Goal: Task Accomplishment & Management: Use online tool/utility

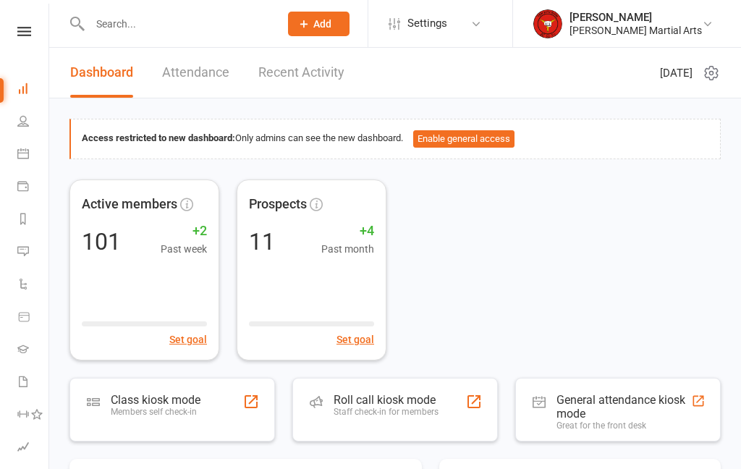
click at [168, 399] on div "Class kiosk mode" at bounding box center [156, 400] width 90 height 14
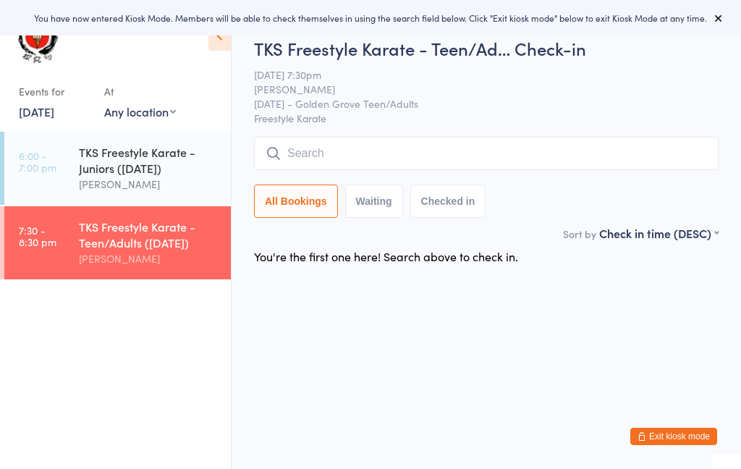
click at [400, 147] on input "search" at bounding box center [486, 153] width 465 height 33
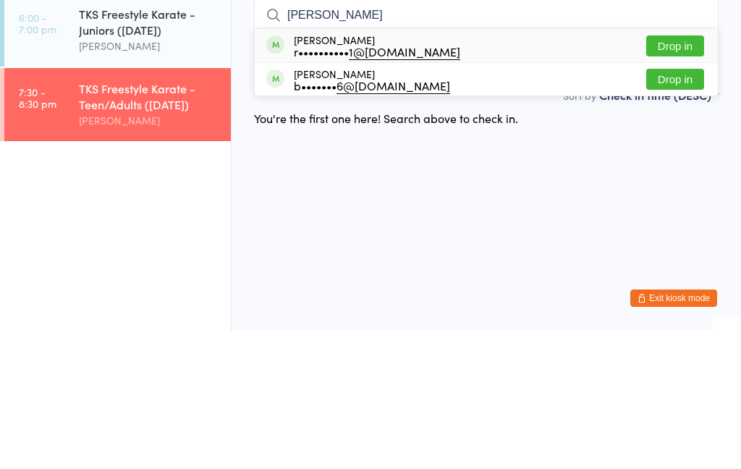
type input "Richard"
click at [345, 167] on div "Richard Taylor r•••••••••• 1@gmail.com Drop in" at bounding box center [486, 183] width 463 height 33
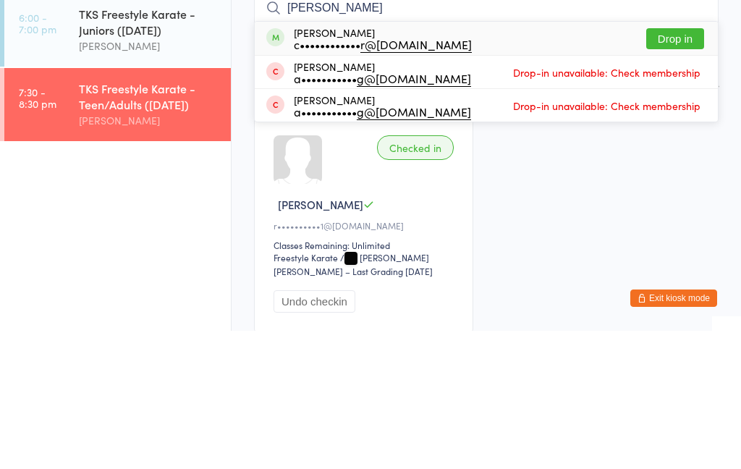
type input "caitlin"
click at [335, 177] on div "c•••••••••••• r@tmab.software" at bounding box center [383, 183] width 178 height 12
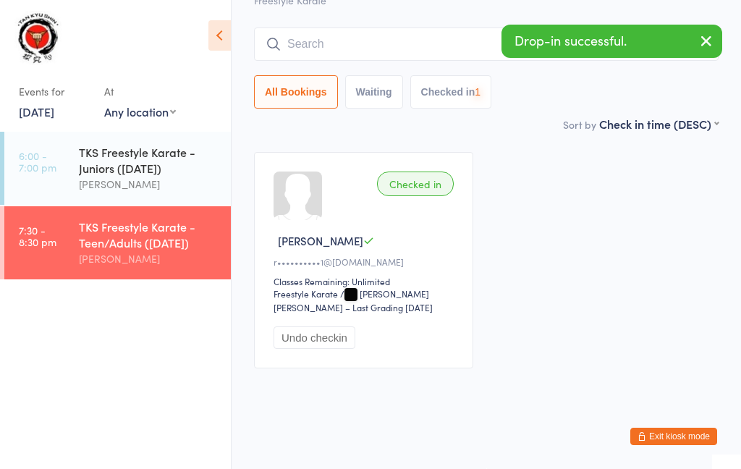
click at [365, 28] on input "search" at bounding box center [486, 44] width 465 height 33
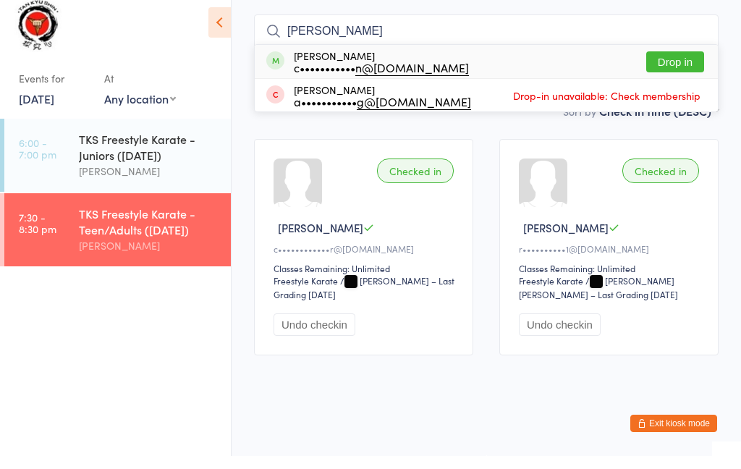
type input "Cameron"
click at [350, 75] on div "c••••••••••• n@gmail.com" at bounding box center [381, 81] width 175 height 12
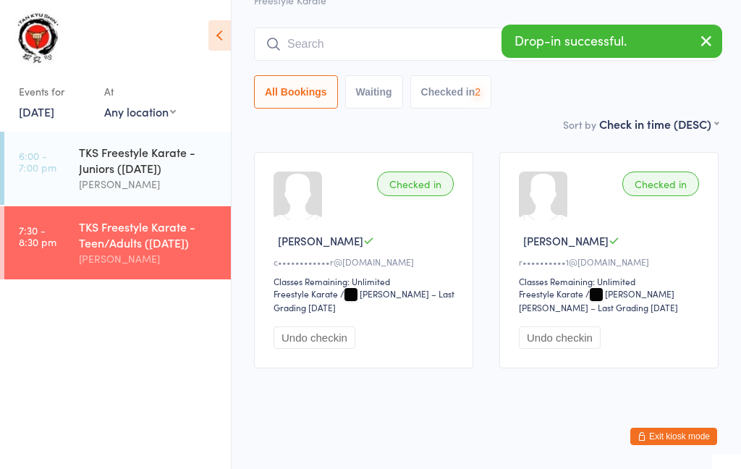
click at [387, 33] on input "search" at bounding box center [486, 44] width 465 height 33
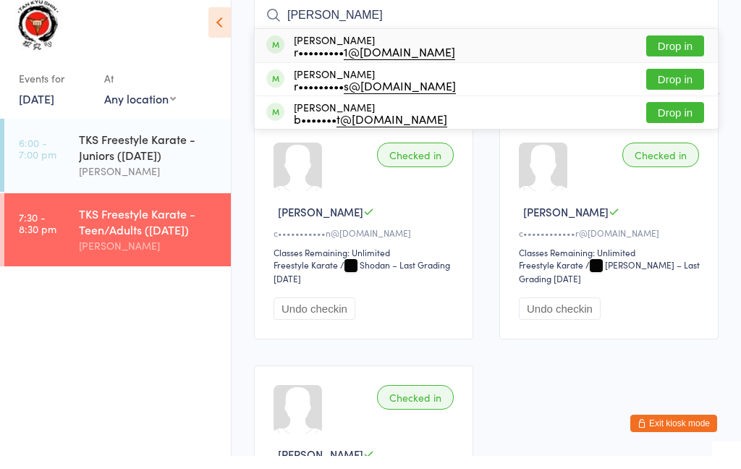
type input "Robert eb"
click at [340, 59] on div "r••••••••• 1@gmail.com" at bounding box center [374, 65] width 161 height 12
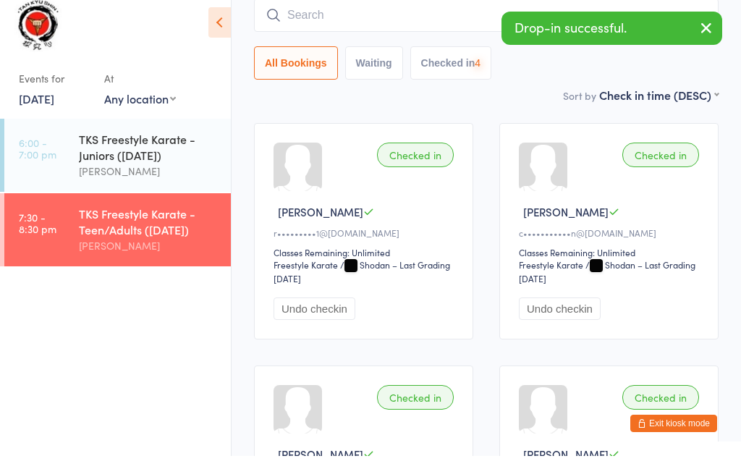
click at [402, 24] on input "search" at bounding box center [486, 28] width 465 height 33
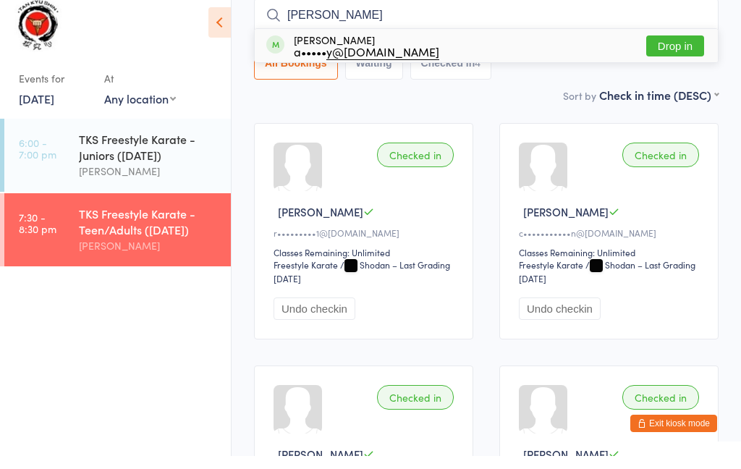
type input "Adrian"
click at [314, 47] on div "Adrian Hyde a••••• y@hotmail.com" at bounding box center [367, 58] width 146 height 23
type input "brad"
click at [319, 47] on div "Bradley Cheetham b••• 1@hotmail.com" at bounding box center [361, 58] width 134 height 23
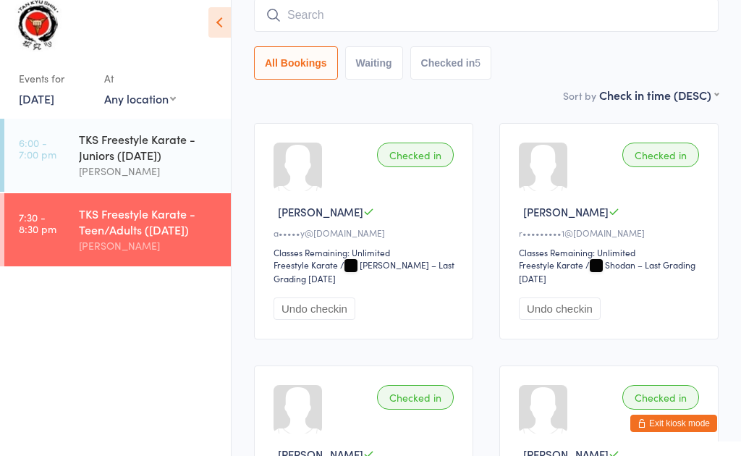
click at [354, 20] on input "search" at bounding box center [486, 28] width 465 height 33
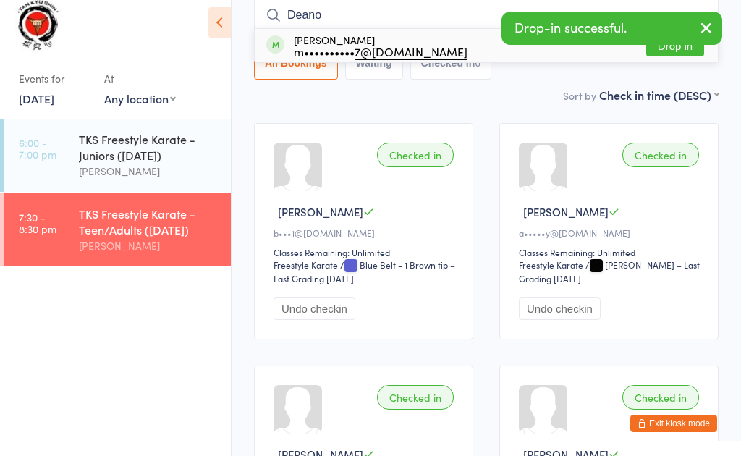
type input "Deano"
click at [335, 59] on div "m•••••••••• 7@yahoo.com.au" at bounding box center [381, 65] width 174 height 12
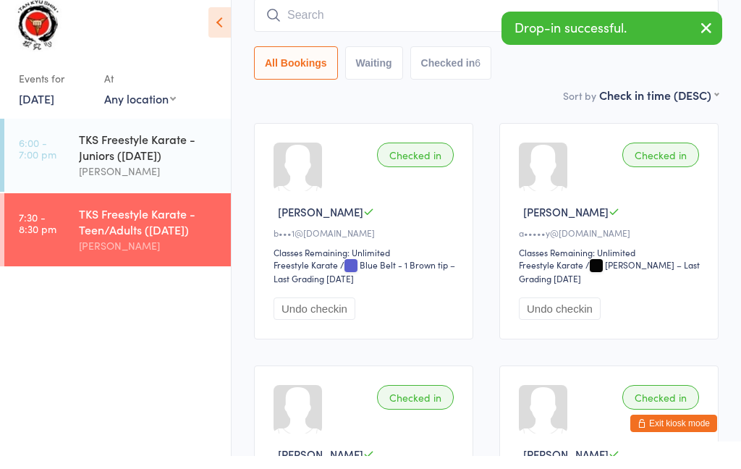
scroll to position [131, 0]
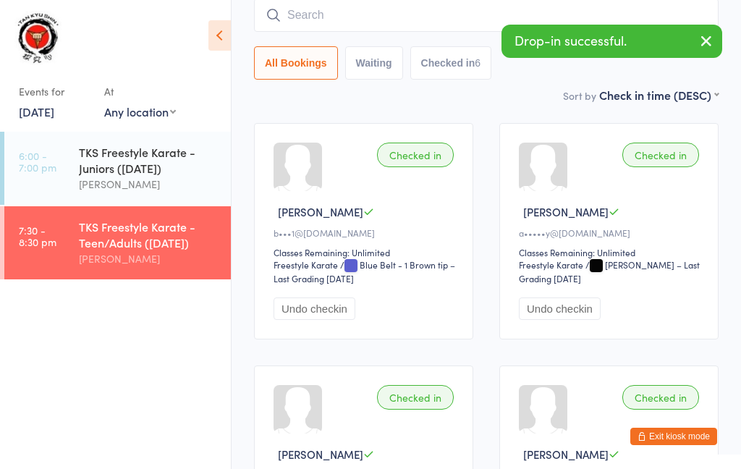
click at [346, 17] on input "search" at bounding box center [486, 15] width 465 height 33
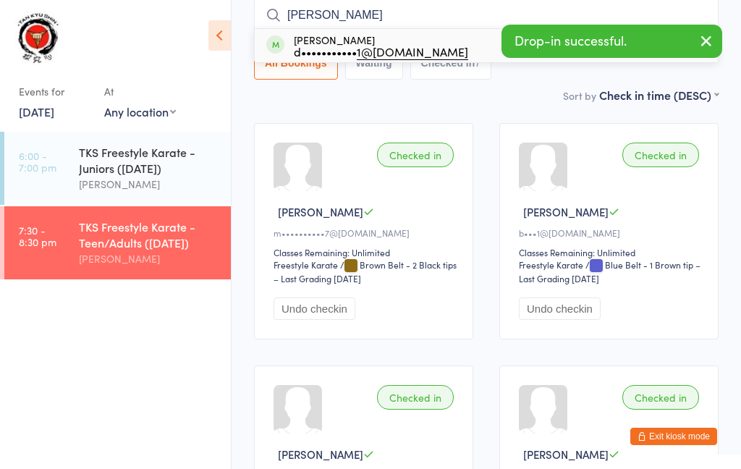
type input "Jakob"
click at [328, 49] on div "d••••••••••• 1@bigpond.com" at bounding box center [381, 52] width 174 height 12
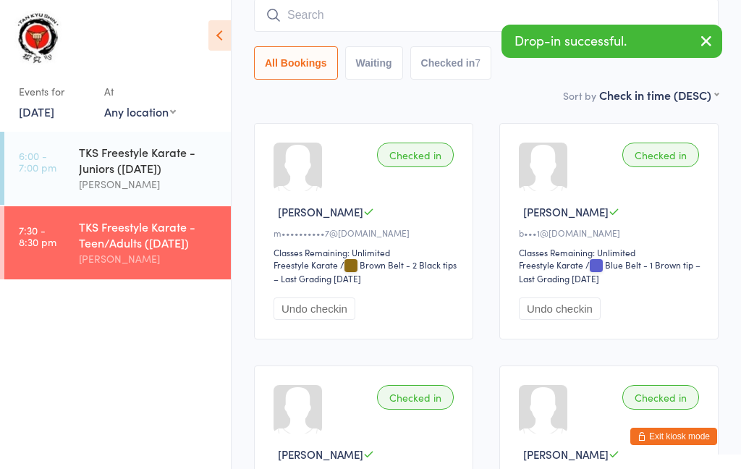
click at [380, 23] on input "search" at bounding box center [486, 15] width 465 height 33
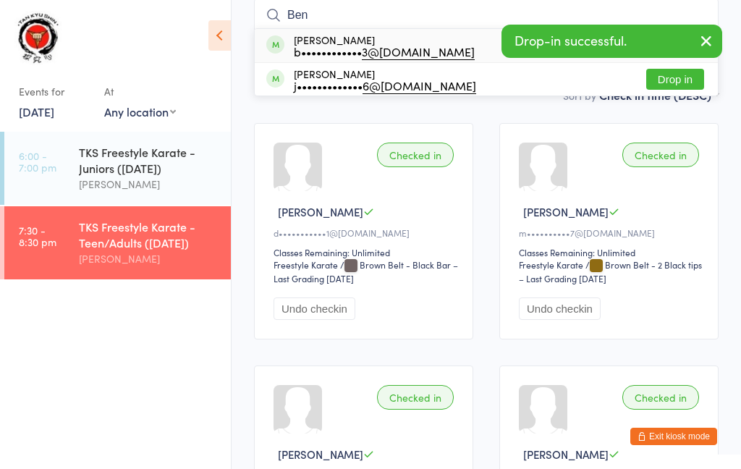
type input "Ben"
click at [335, 47] on div "b•••••••••••• 3@schools.sa.edu.au" at bounding box center [384, 52] width 181 height 12
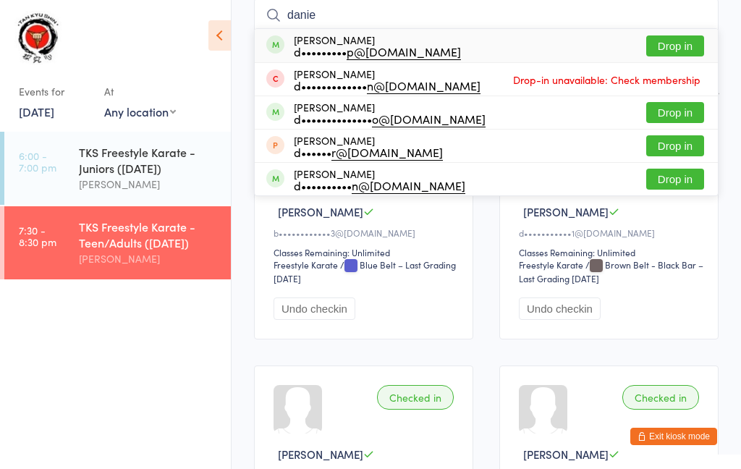
type input "danie"
click at [345, 51] on div "d••••••••• p@outlook.com" at bounding box center [377, 52] width 167 height 12
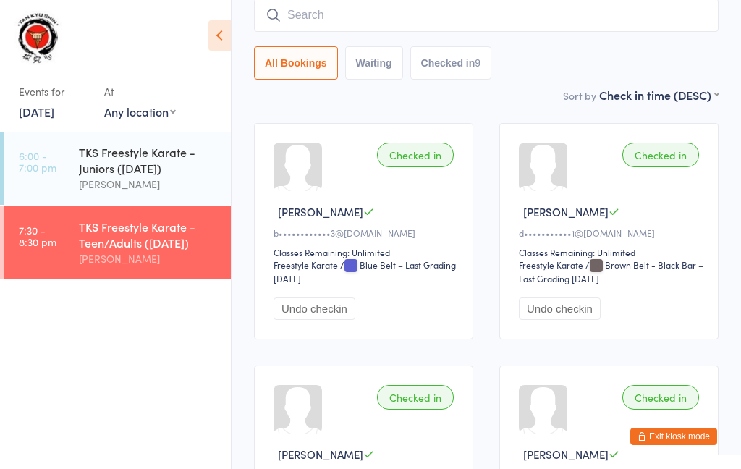
click at [366, 21] on input "search" at bounding box center [486, 15] width 465 height 33
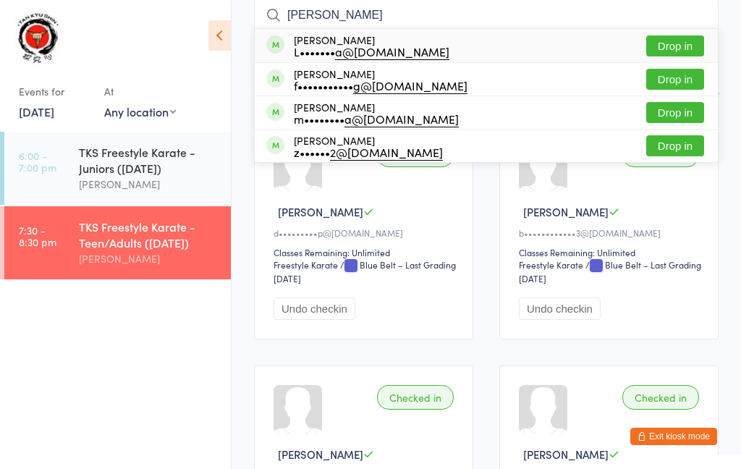
type input "Luke"
click at [341, 46] on div "L••••••• a@gmail.com" at bounding box center [372, 52] width 156 height 12
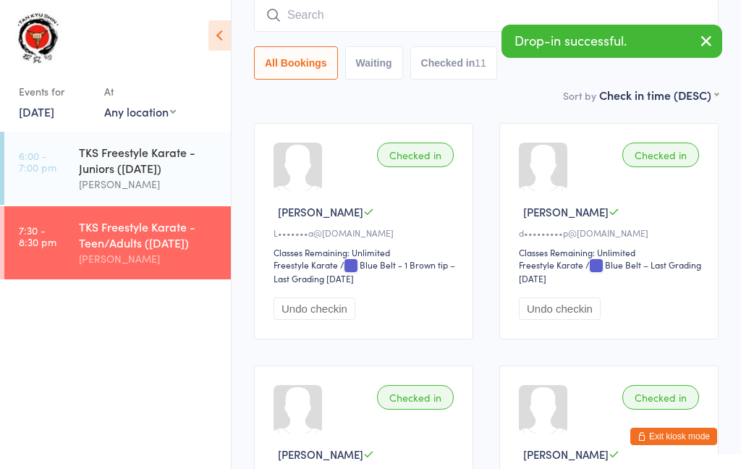
click at [461, 22] on input "search" at bounding box center [486, 15] width 465 height 33
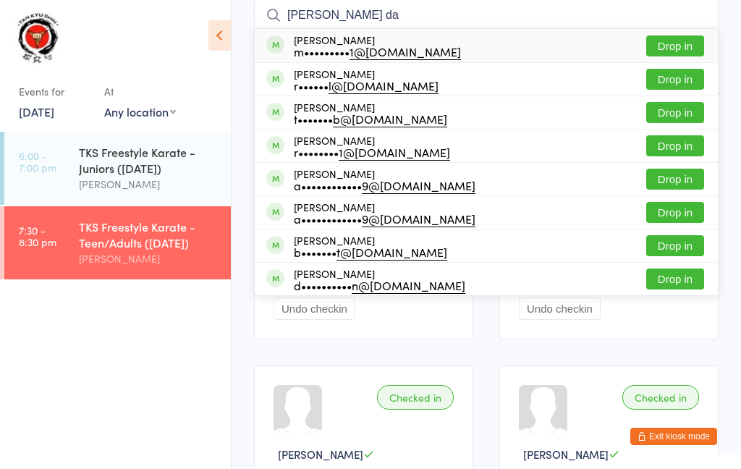
type input "Harrison da"
click at [335, 46] on div "m••••••••• 1@bigpond.com" at bounding box center [377, 52] width 167 height 12
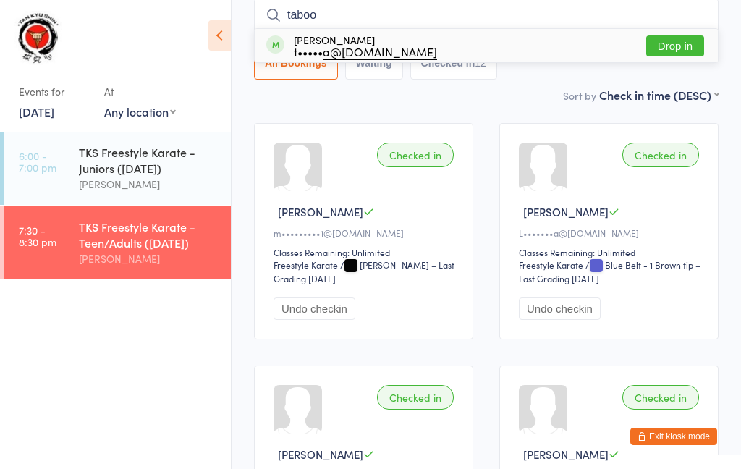
type input "taboo"
click at [328, 46] on div "t••••• a@gmail.com" at bounding box center [365, 52] width 143 height 12
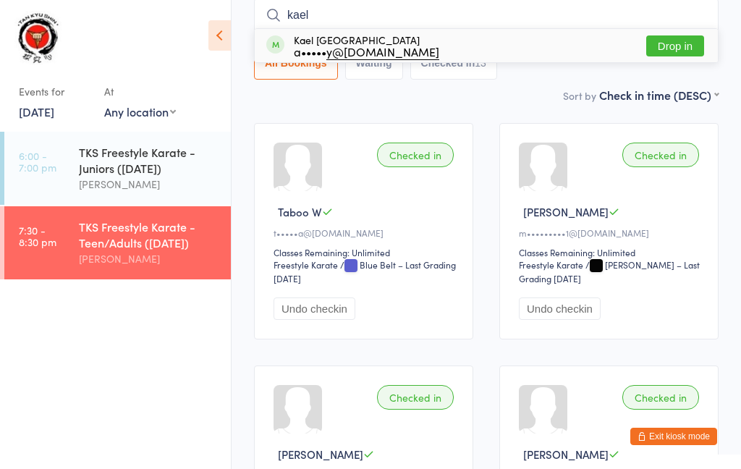
type input "kael"
click at [333, 43] on div "Kael England a••••• y@live.com.au" at bounding box center [367, 45] width 146 height 23
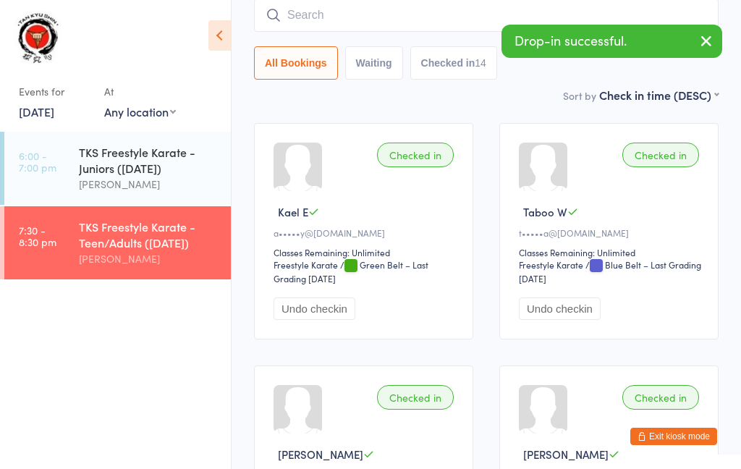
click at [392, 24] on input "search" at bounding box center [486, 15] width 465 height 33
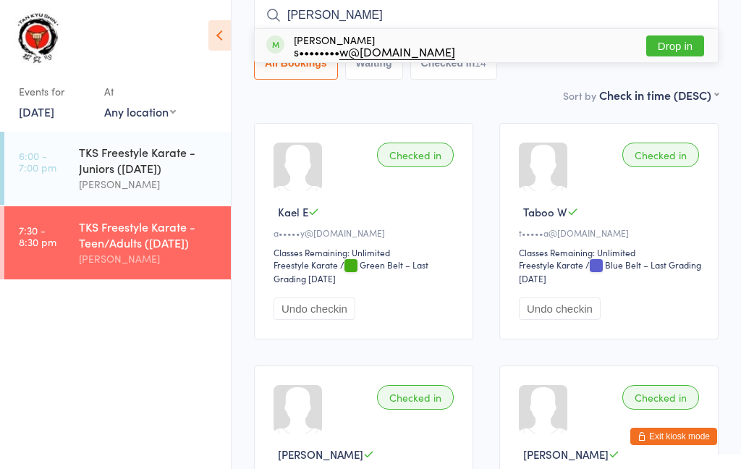
type input "Glenn"
click at [335, 50] on div "s•••••••• w@gmail.com" at bounding box center [374, 52] width 161 height 12
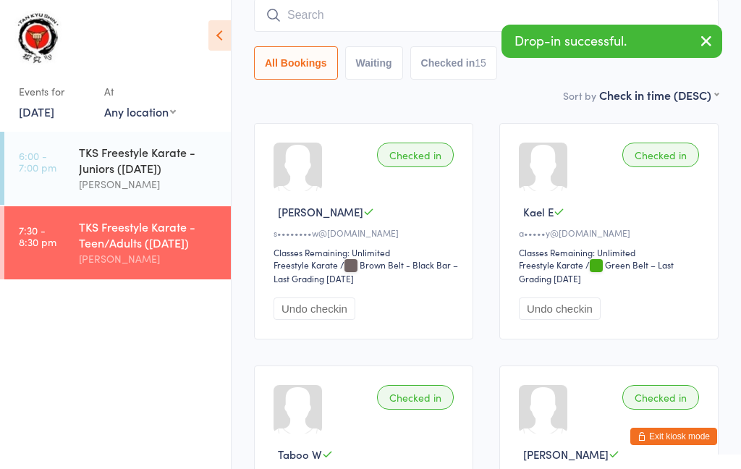
click at [413, 25] on input "search" at bounding box center [486, 15] width 465 height 33
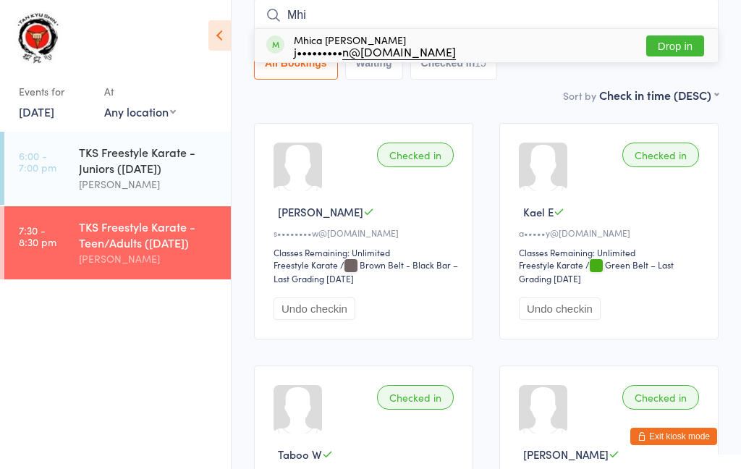
type input "Mhi"
click at [332, 46] on div "j••••••••• n@yahoo.com.au" at bounding box center [375, 52] width 162 height 12
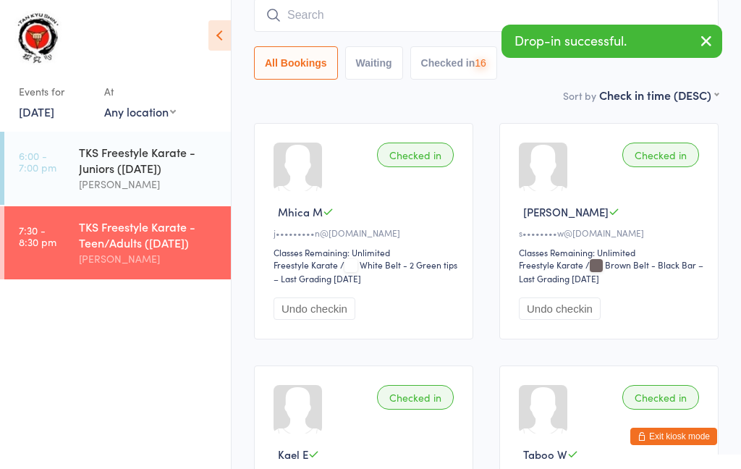
click at [434, 12] on input "search" at bounding box center [486, 15] width 465 height 33
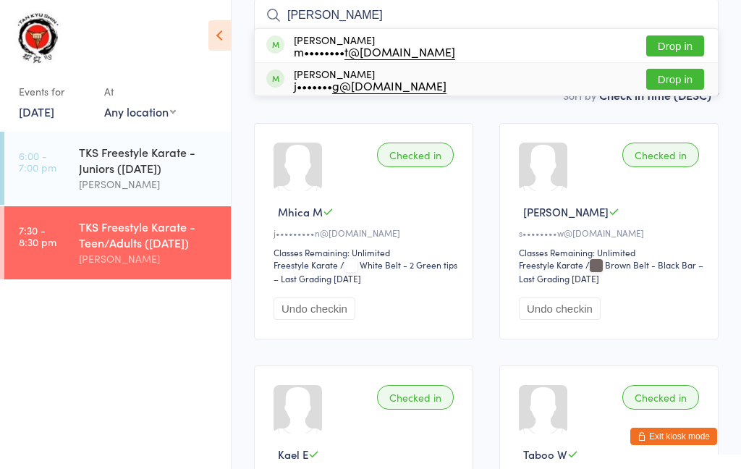
type input "Josh"
click at [317, 80] on div "j••••••• g@gmail.com" at bounding box center [370, 86] width 153 height 12
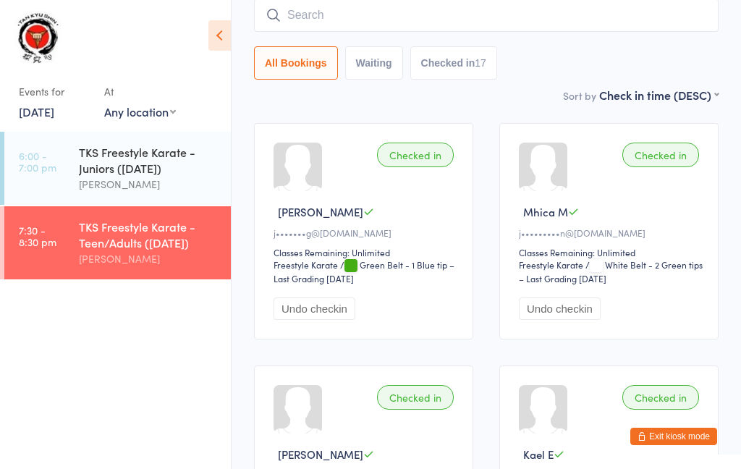
click at [592, 22] on input "search" at bounding box center [486, 15] width 465 height 33
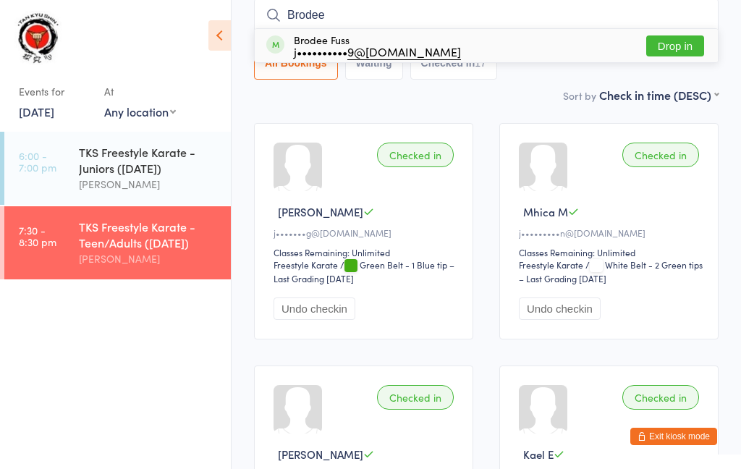
type input "Brodee"
click at [337, 41] on div "Brodee Fuss j•••••••••• 9@163.com" at bounding box center [377, 45] width 167 height 23
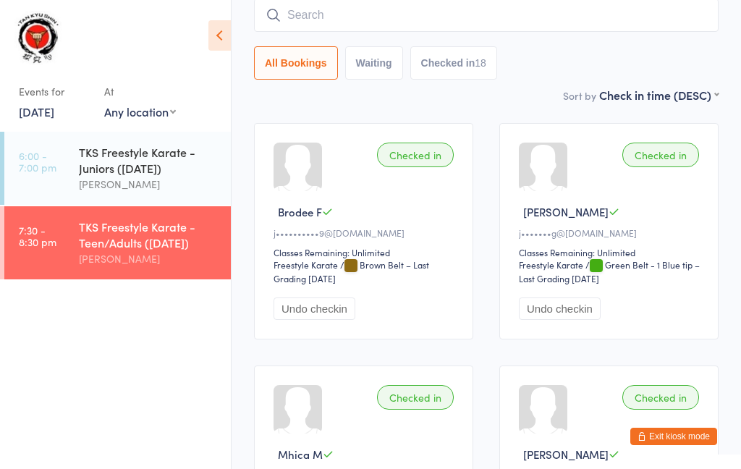
click at [368, 7] on input "search" at bounding box center [486, 15] width 465 height 33
click at [433, 11] on input "search" at bounding box center [486, 15] width 465 height 33
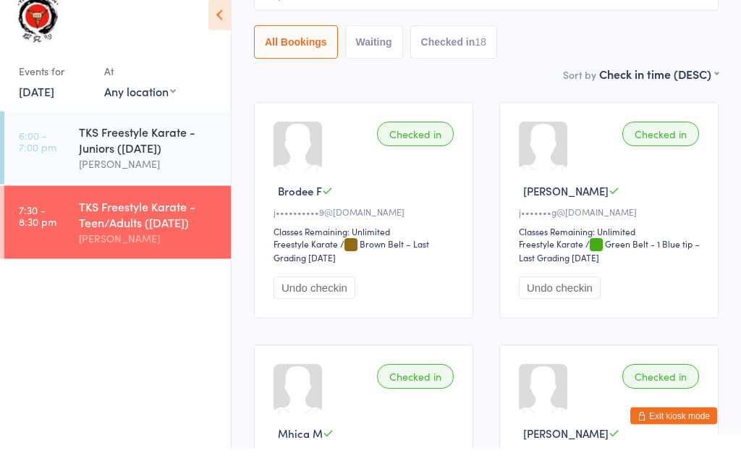
click at [185, 144] on div "TKS Freestyle Karate - Juniors (Tuesday)" at bounding box center [149, 160] width 140 height 32
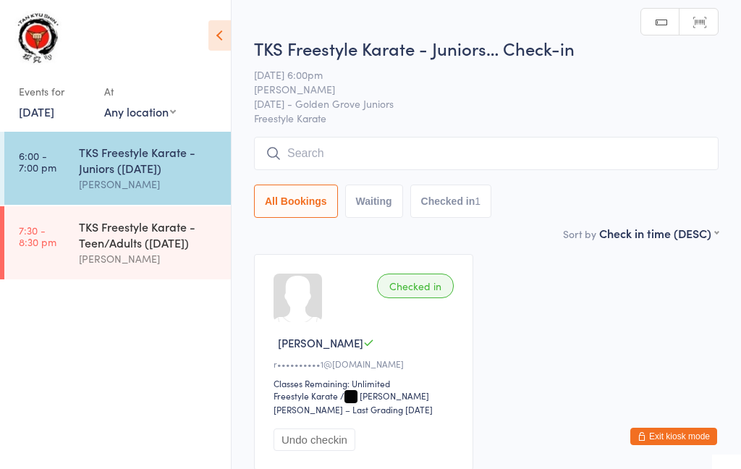
click at [576, 156] on input "search" at bounding box center [486, 153] width 465 height 33
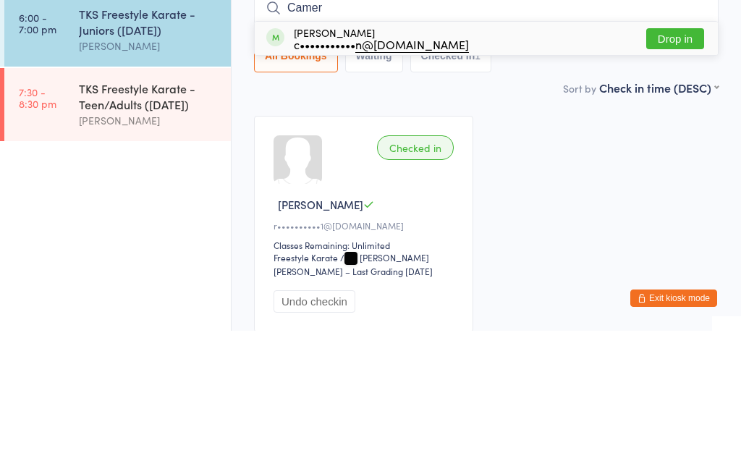
type input "Camer"
click at [362, 165] on div "Cameron Oborn c••••••••••• n@gmail.com" at bounding box center [381, 176] width 175 height 23
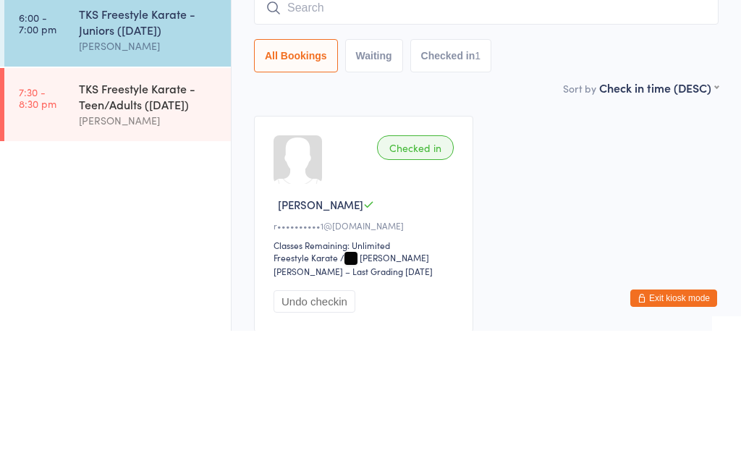
click at [404, 130] on input "search" at bounding box center [486, 146] width 465 height 33
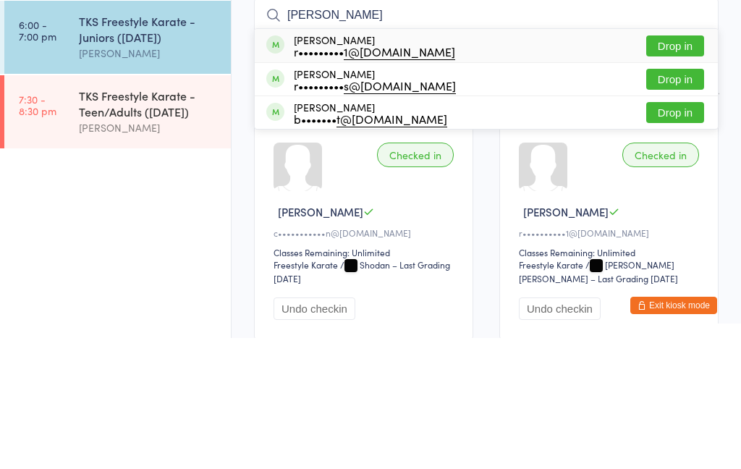
type input "Robert e"
click at [346, 177] on div "r••••••••• 1@gmail.com" at bounding box center [374, 183] width 161 height 12
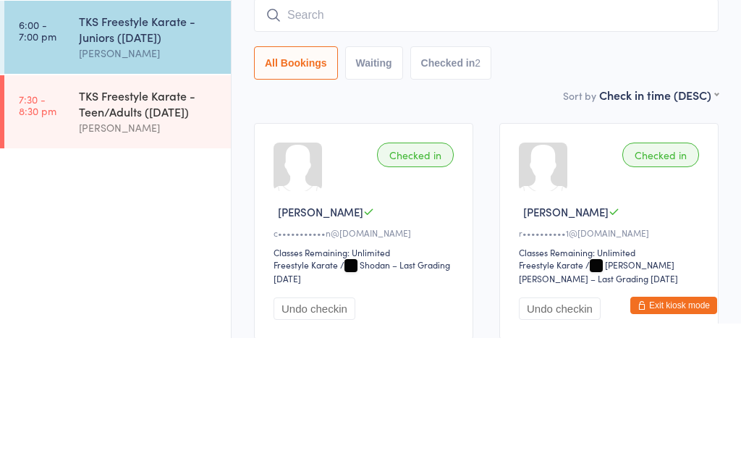
click at [377, 130] on input "search" at bounding box center [486, 146] width 465 height 33
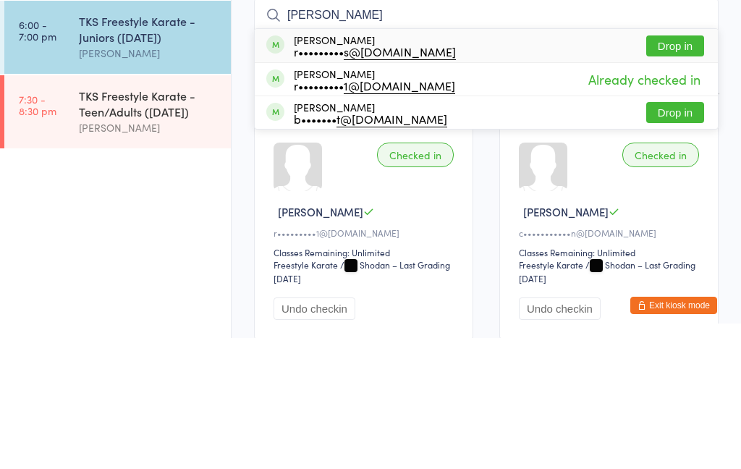
type input "Robert"
click at [333, 177] on div "r••••••••• s@bigpond.com" at bounding box center [375, 183] width 162 height 12
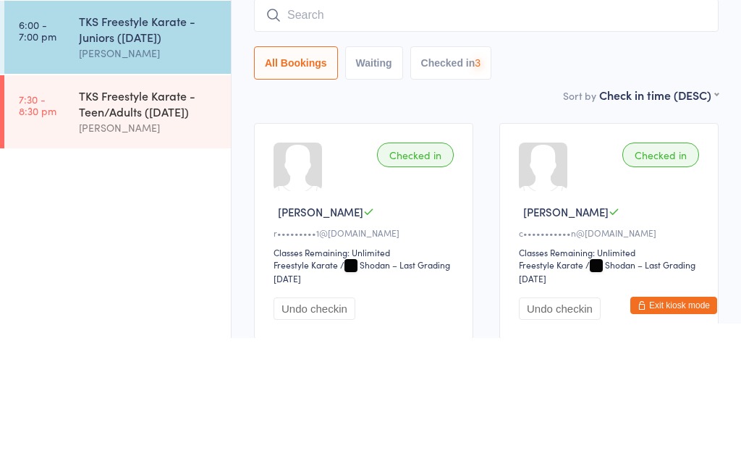
click at [400, 130] on input "search" at bounding box center [486, 146] width 465 height 33
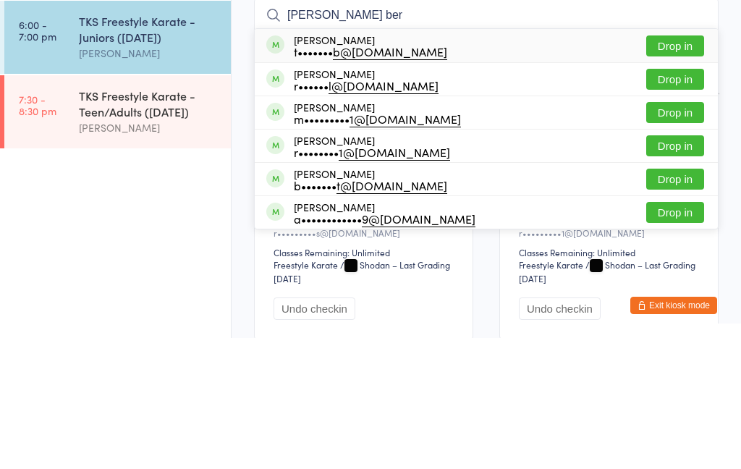
type input "Harrison ber"
click at [325, 177] on div "t••••••• b@gmail.com" at bounding box center [370, 183] width 153 height 12
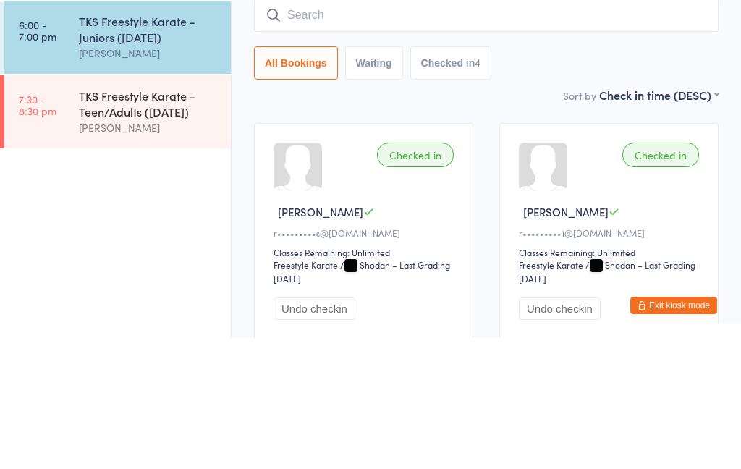
click at [389, 130] on input "search" at bounding box center [486, 146] width 465 height 33
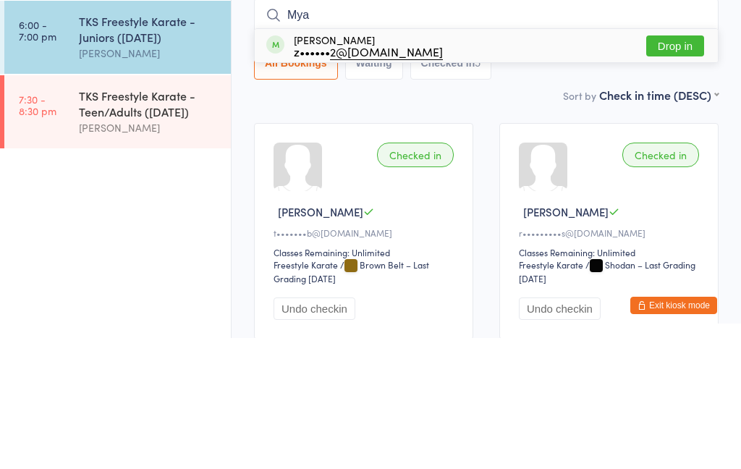
type input "Mya"
click at [327, 177] on div "z•••••• 2@hotmail.com" at bounding box center [368, 183] width 149 height 12
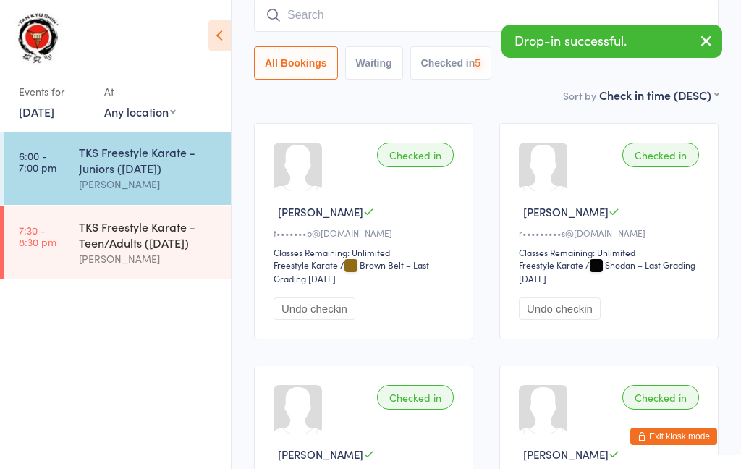
click at [373, 14] on input "search" at bounding box center [486, 15] width 465 height 33
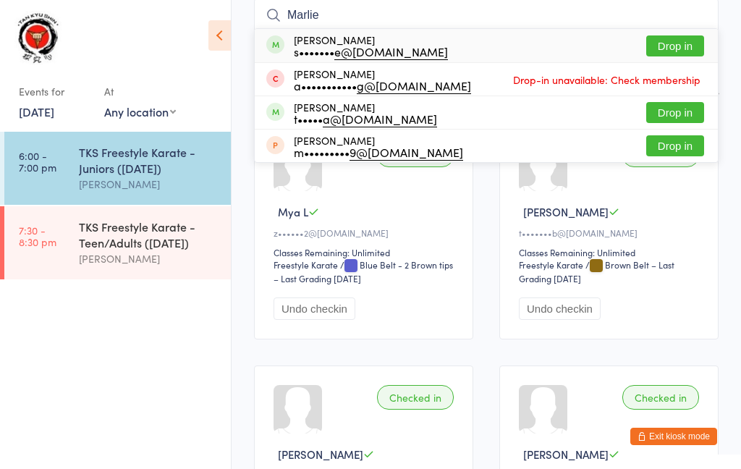
type input "Marlie"
click at [324, 47] on div "s••••••• e@gmail.com" at bounding box center [371, 52] width 154 height 12
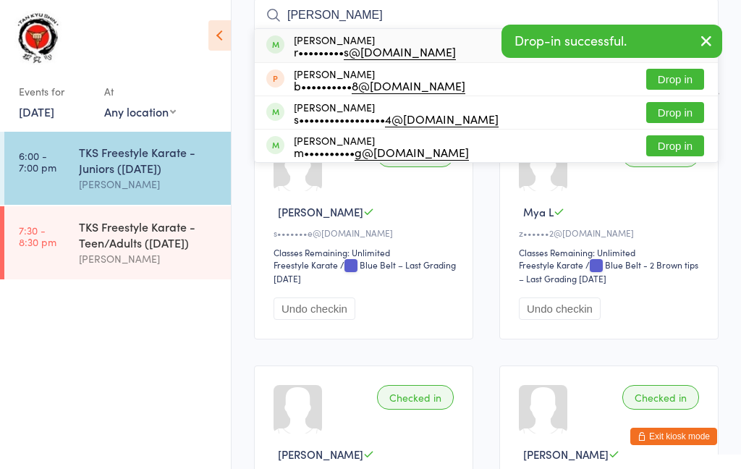
type input "Liam l"
click at [332, 47] on div "r••••••••• s@bigpond.com" at bounding box center [375, 52] width 162 height 12
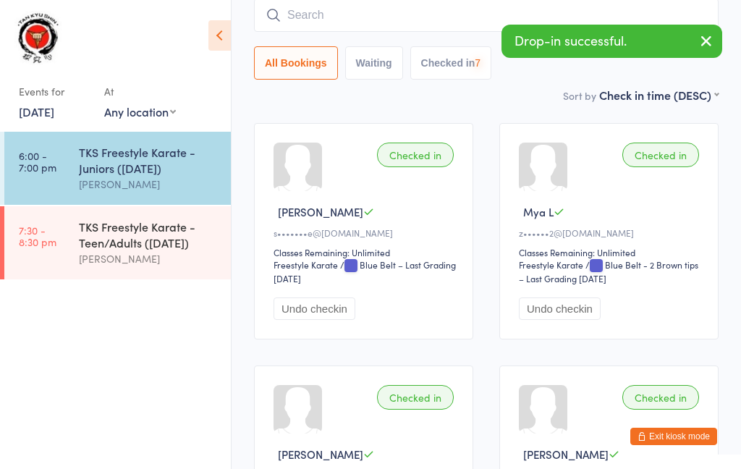
click at [371, 20] on input "search" at bounding box center [486, 15] width 465 height 33
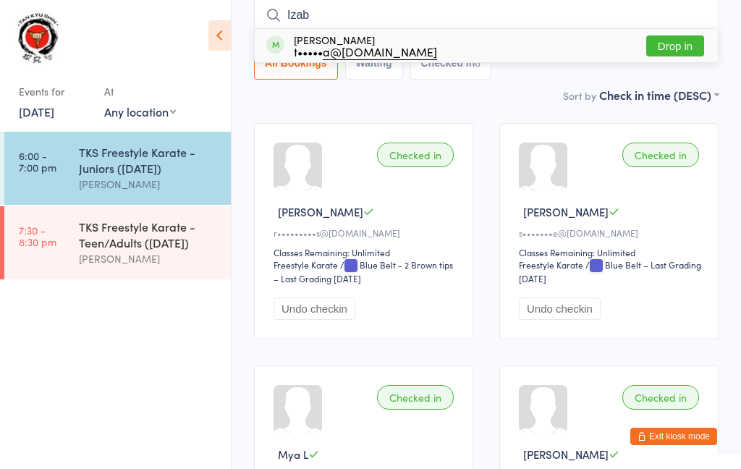
type input "Izab"
click at [312, 46] on div "t••••• a@gmail.com" at bounding box center [365, 52] width 143 height 12
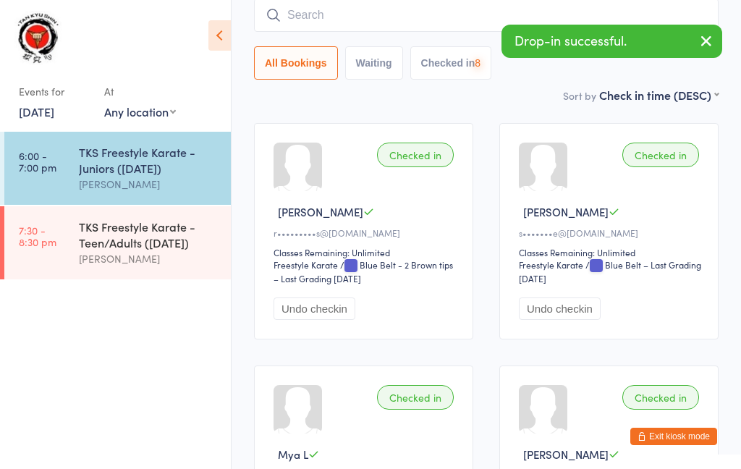
click at [351, 15] on input "search" at bounding box center [486, 15] width 465 height 33
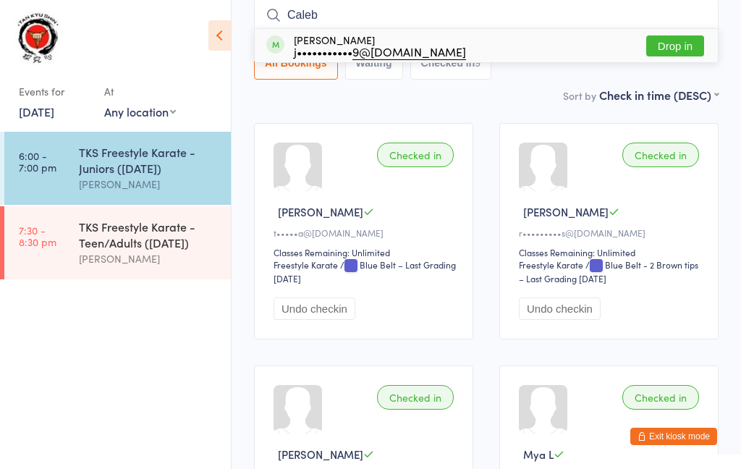
type input "Caleb"
click at [325, 43] on div "Caleb Everitt j••••••••••• 9@gmail.com" at bounding box center [380, 45] width 172 height 23
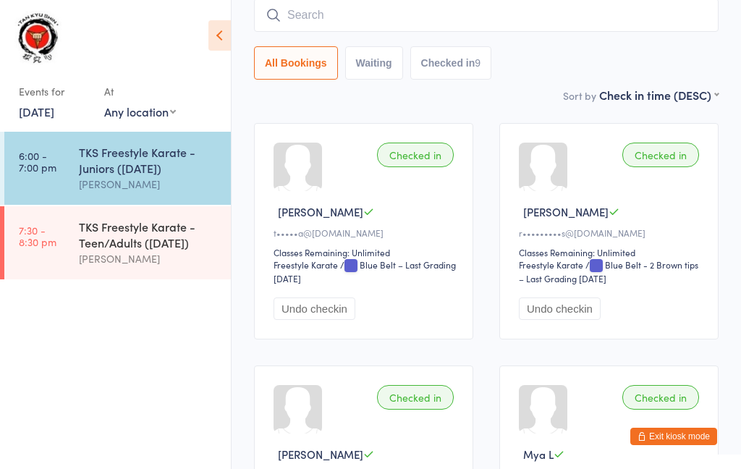
click at [361, 17] on input "search" at bounding box center [486, 15] width 465 height 33
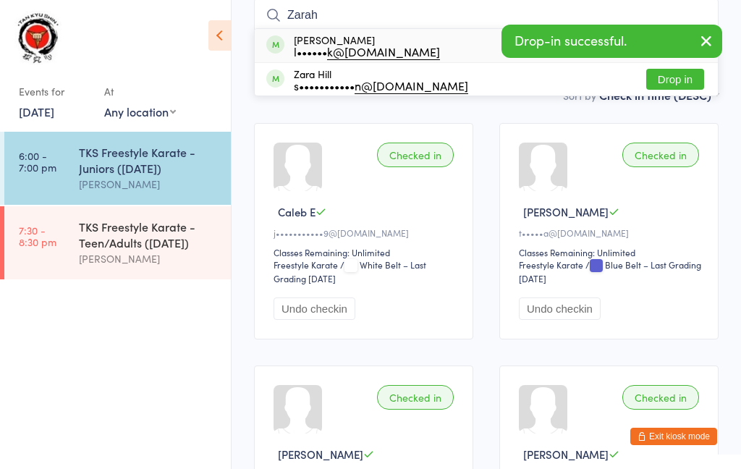
type input "Zarah"
click at [321, 48] on div "l•••••• k@live.com.au" at bounding box center [367, 52] width 146 height 12
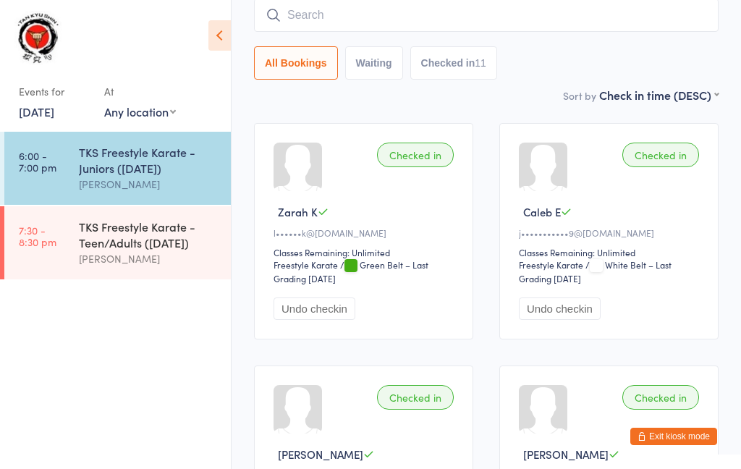
click at [434, 25] on input "search" at bounding box center [486, 15] width 465 height 33
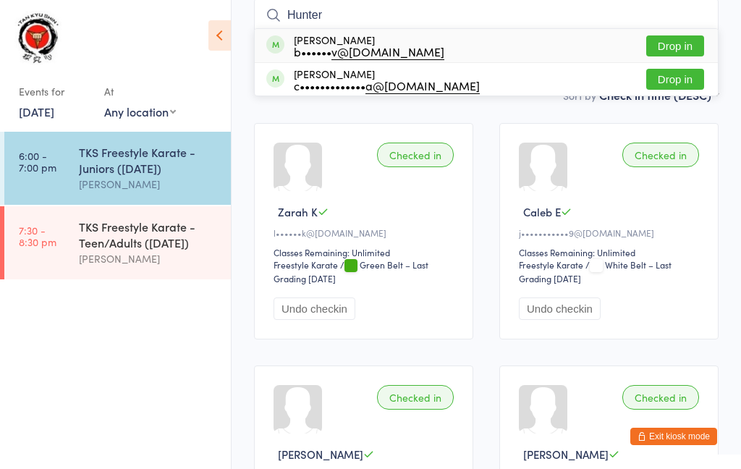
type input "Hunter"
click at [323, 47] on div "b•••••• v@hotmail.com" at bounding box center [369, 52] width 151 height 12
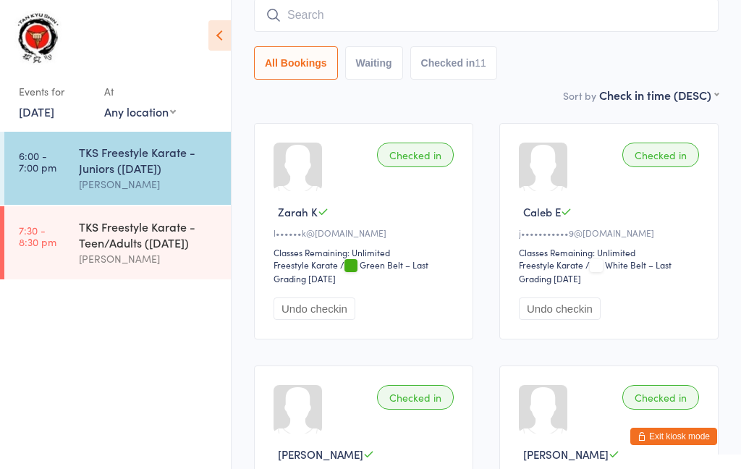
click at [379, 23] on input "search" at bounding box center [486, 15] width 465 height 33
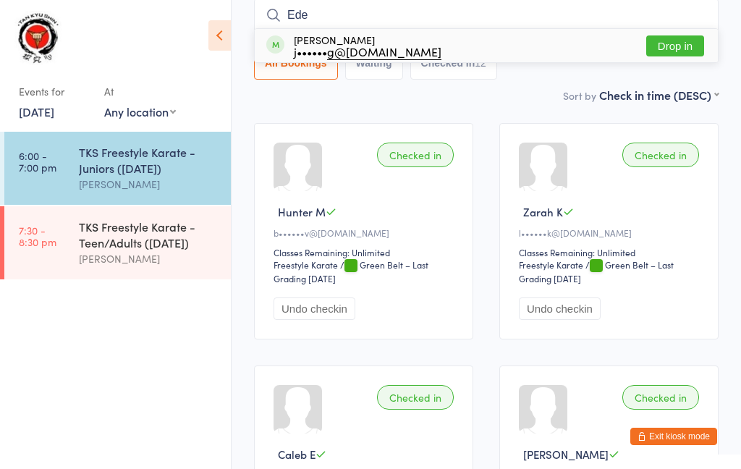
type input "Ede"
click at [331, 47] on div "j•••••• g@gmail.com" at bounding box center [368, 52] width 148 height 12
type input "keerin"
click at [334, 46] on div "a•••••••••• s@live.com.au" at bounding box center [379, 52] width 170 height 12
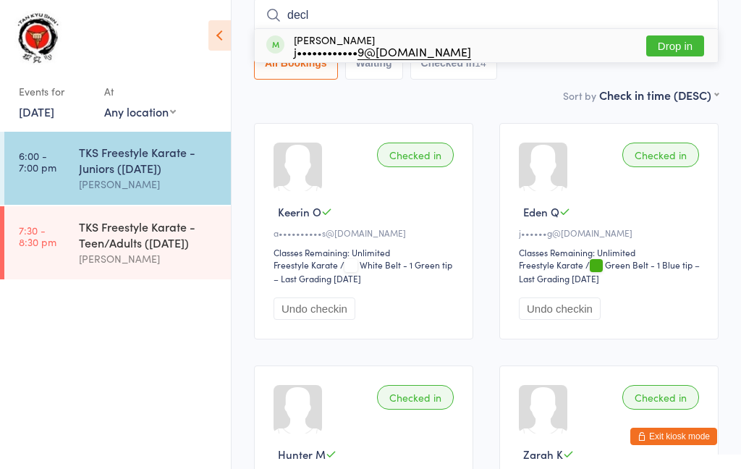
type input "decl"
click at [332, 46] on div "j•••••••••••• 9@gmail.com" at bounding box center [382, 52] width 177 height 12
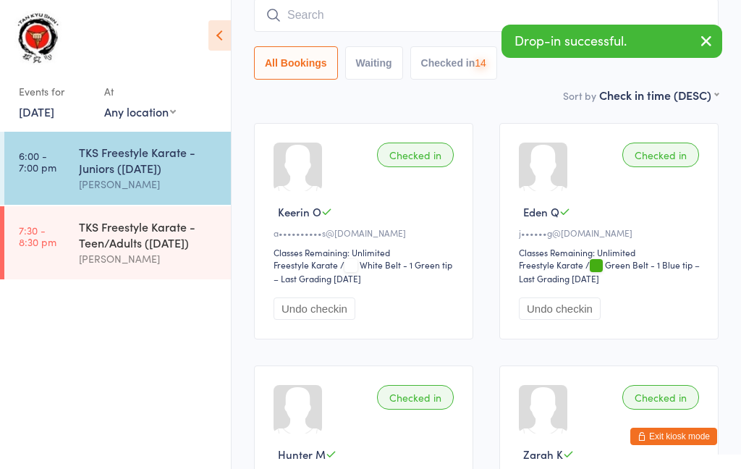
click at [364, 20] on input "search" at bounding box center [486, 15] width 465 height 33
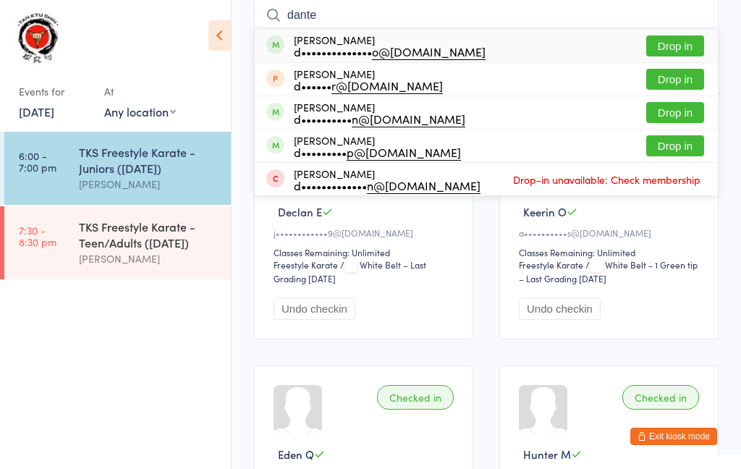
type input "dante"
click at [348, 48] on div "d•••••••••••••• o@hotmail.com" at bounding box center [390, 52] width 192 height 12
